Goal: Register for event/course: Register for event/course

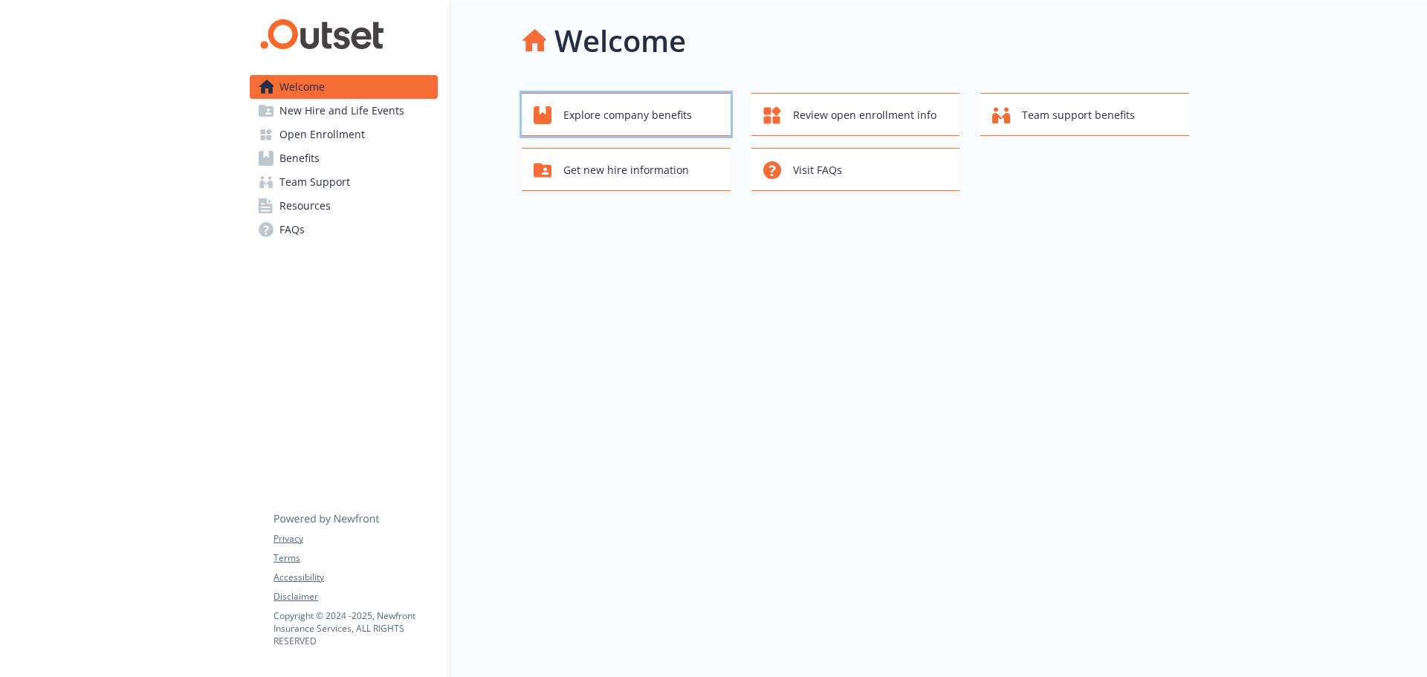
click at [643, 126] on span "Explore company benefits" at bounding box center [627, 115] width 129 height 28
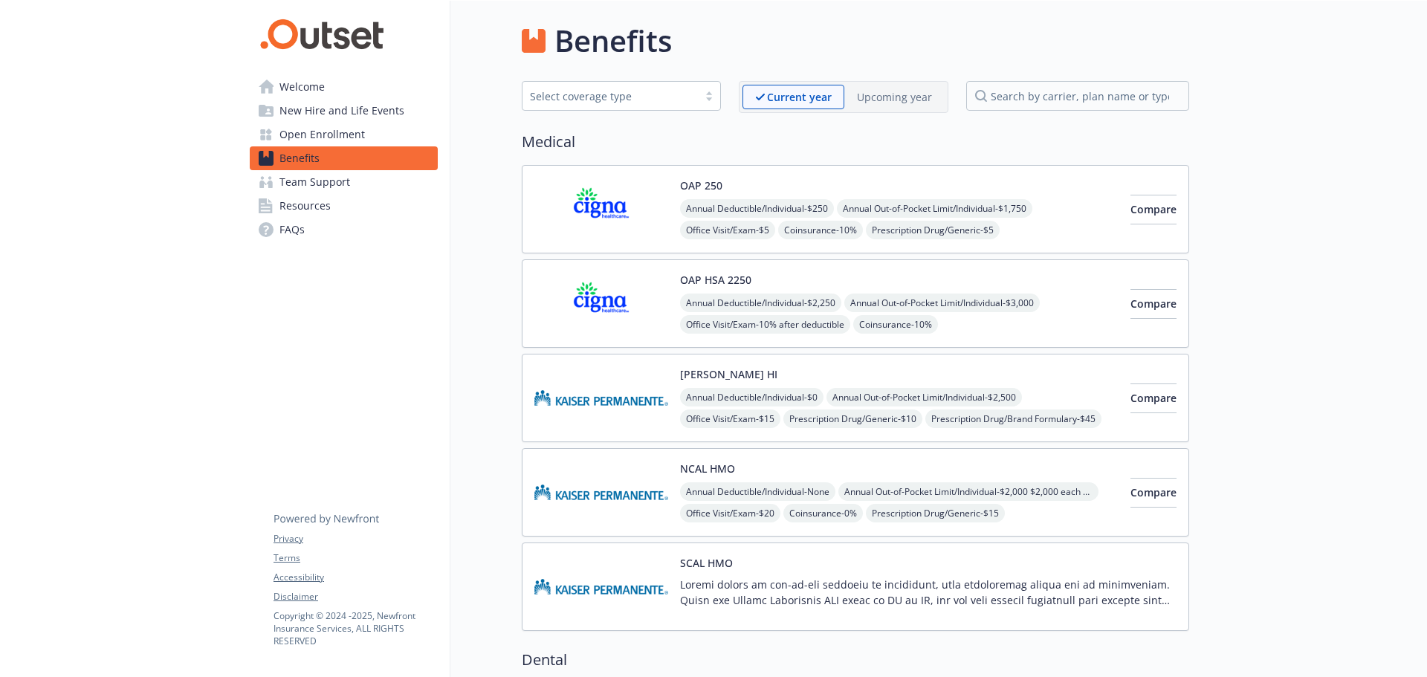
click at [874, 108] on div "Upcoming year" at bounding box center [894, 97] width 100 height 25
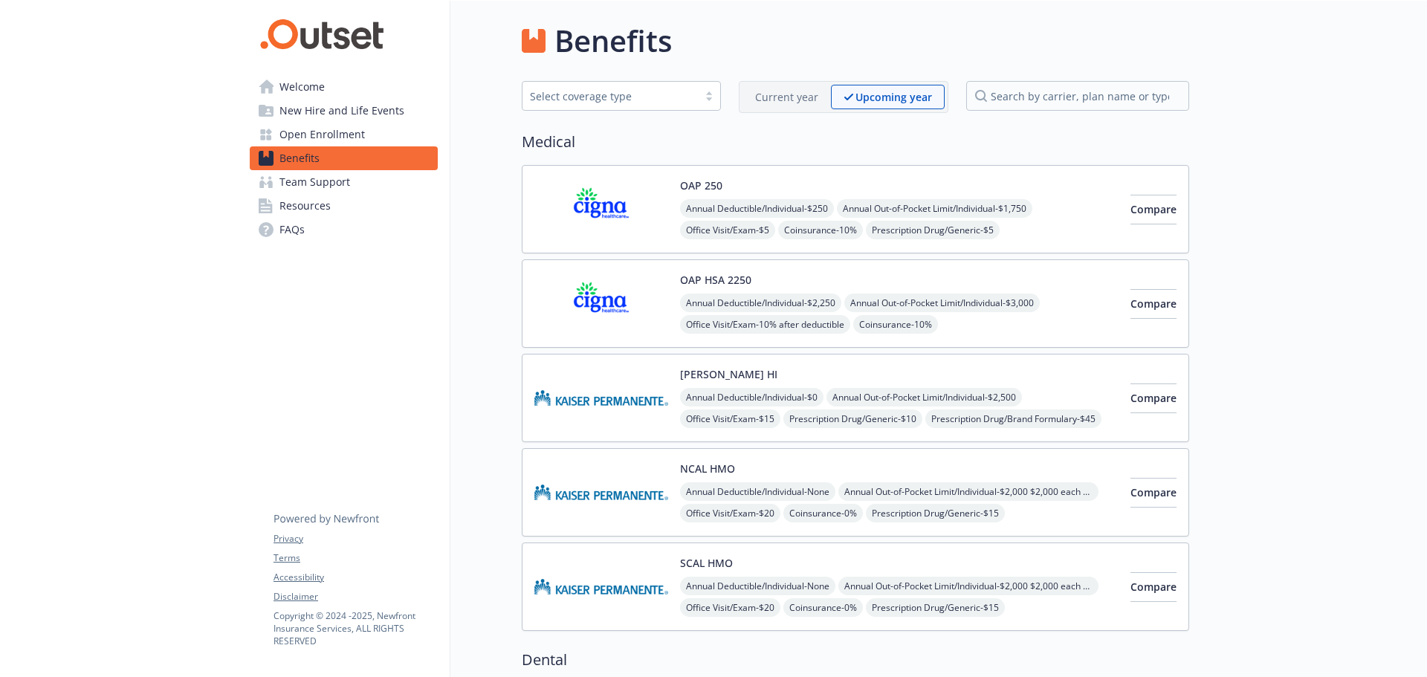
click at [360, 136] on span "Open Enrollment" at bounding box center [321, 135] width 85 height 24
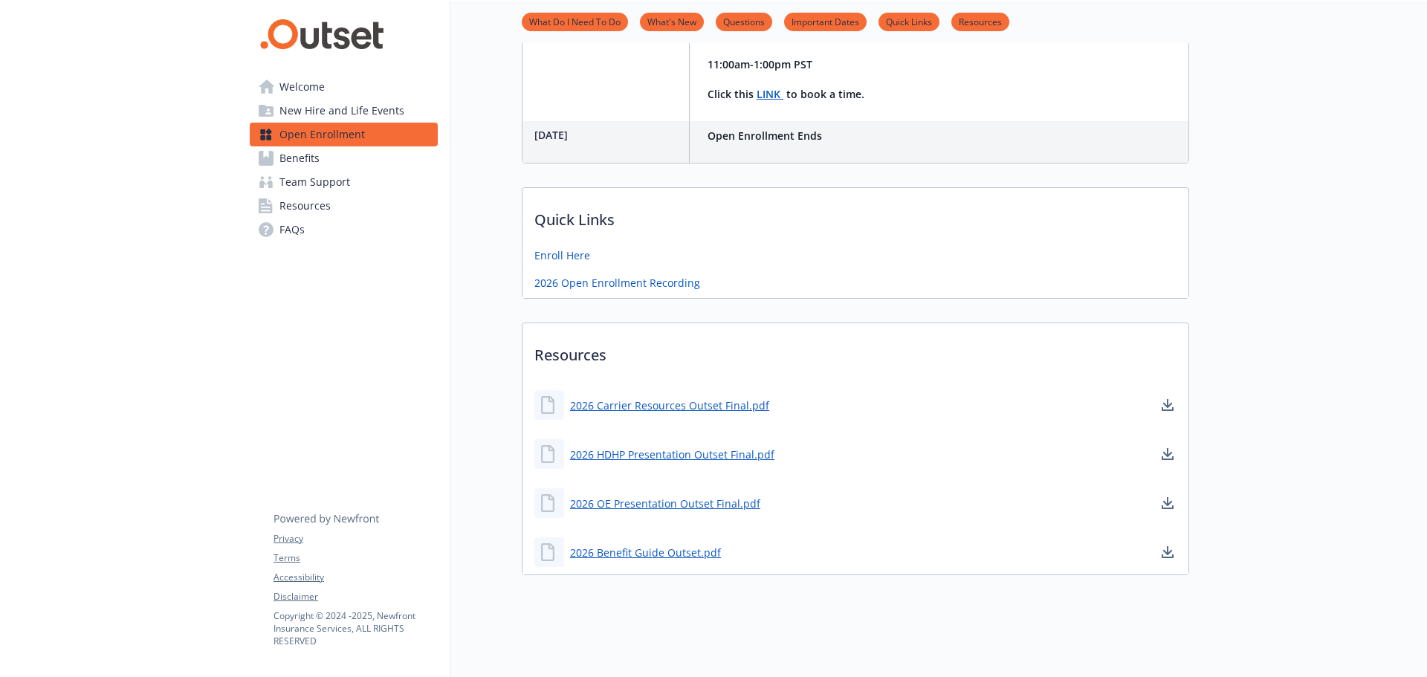
scroll to position [576, 0]
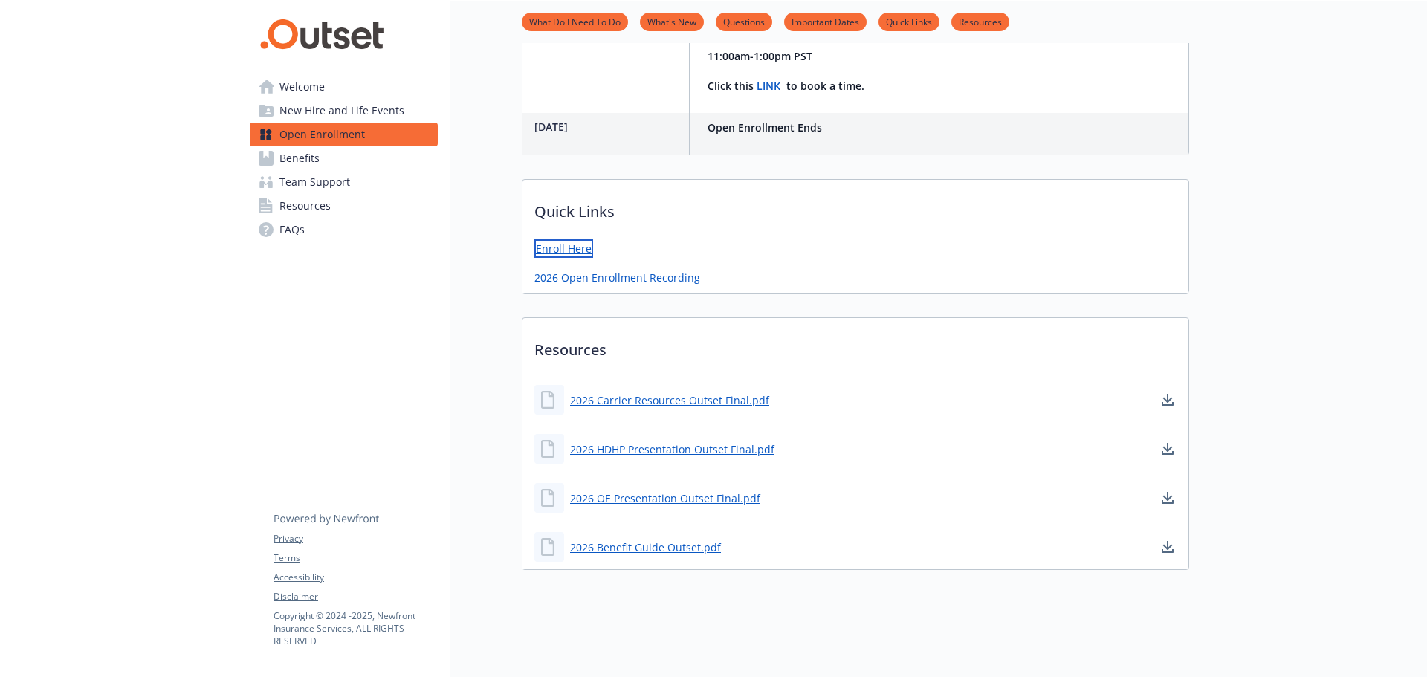
click at [577, 239] on link "Enroll Here" at bounding box center [563, 248] width 59 height 19
click at [567, 243] on link "Enroll Here" at bounding box center [563, 248] width 59 height 19
click at [629, 271] on link "2026 Open Enrollment Recording" at bounding box center [618, 276] width 169 height 19
